Goal: Task Accomplishment & Management: Use online tool/utility

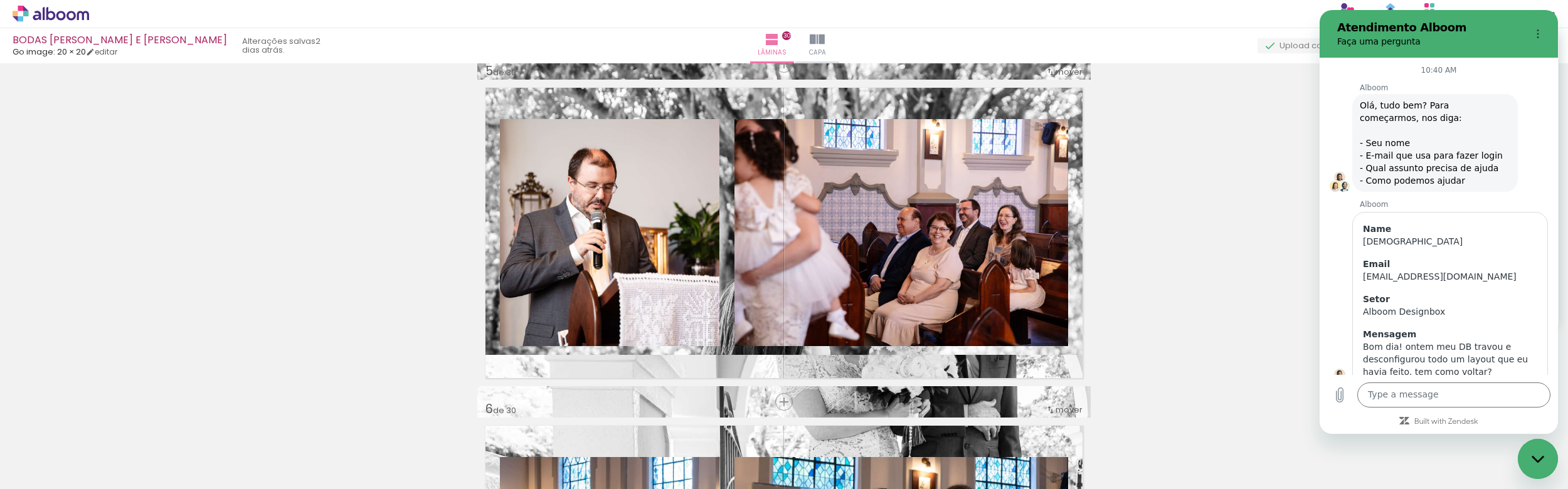
scroll to position [942, 0]
